Goal: Transaction & Acquisition: Purchase product/service

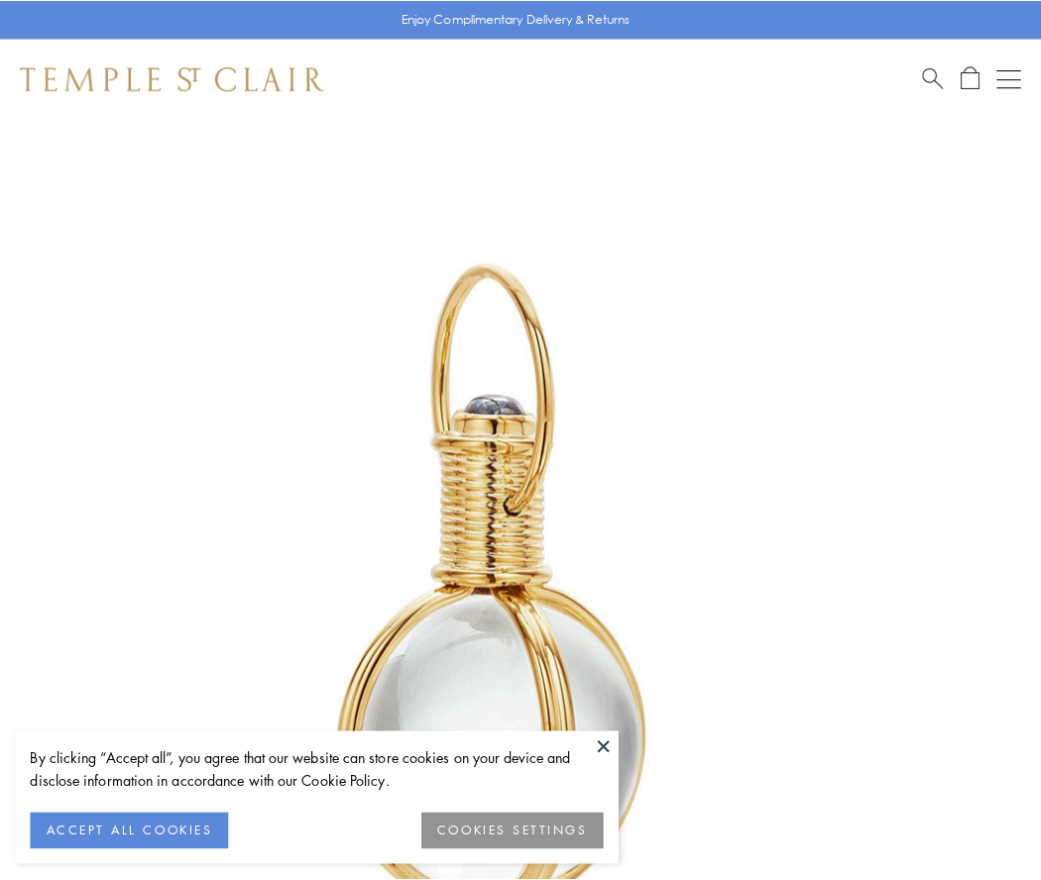
scroll to position [517, 0]
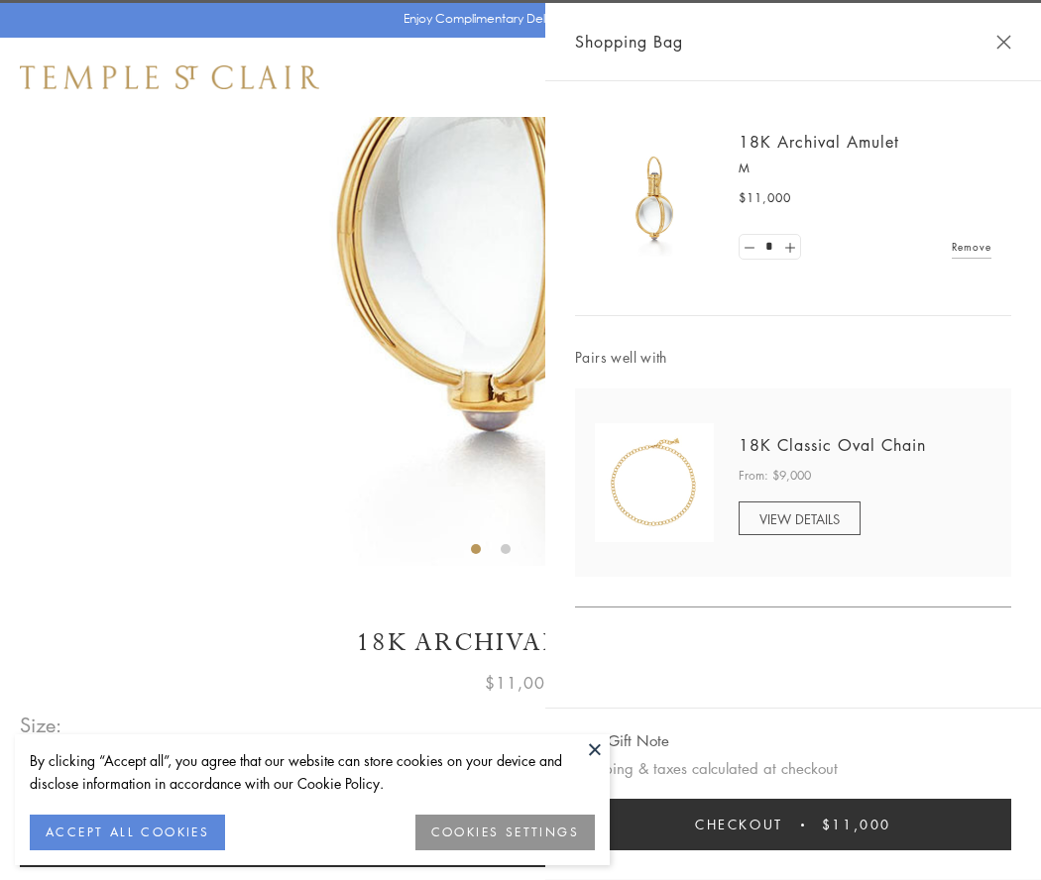
click at [793, 825] on button "Checkout $11,000" at bounding box center [793, 825] width 436 height 52
